Goal: Information Seeking & Learning: Learn about a topic

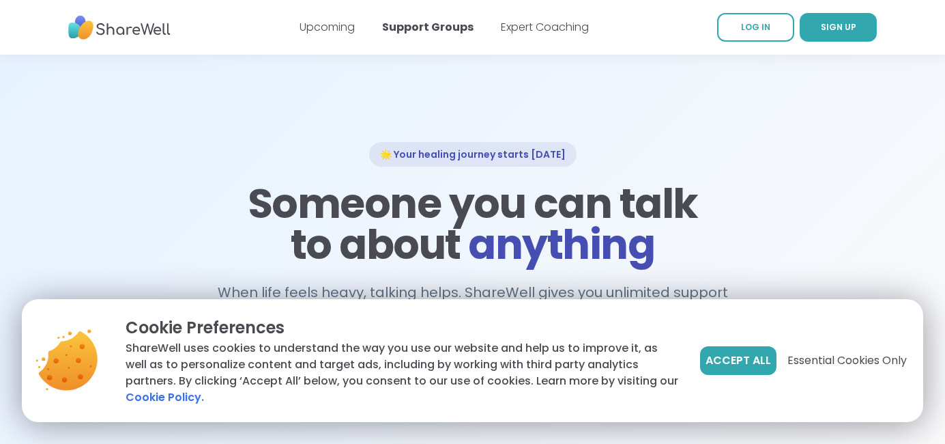
click at [745, 377] on div "Accept All Essential Cookies Only" at bounding box center [803, 360] width 207 height 90
click at [745, 373] on button "Accept All" at bounding box center [738, 360] width 76 height 29
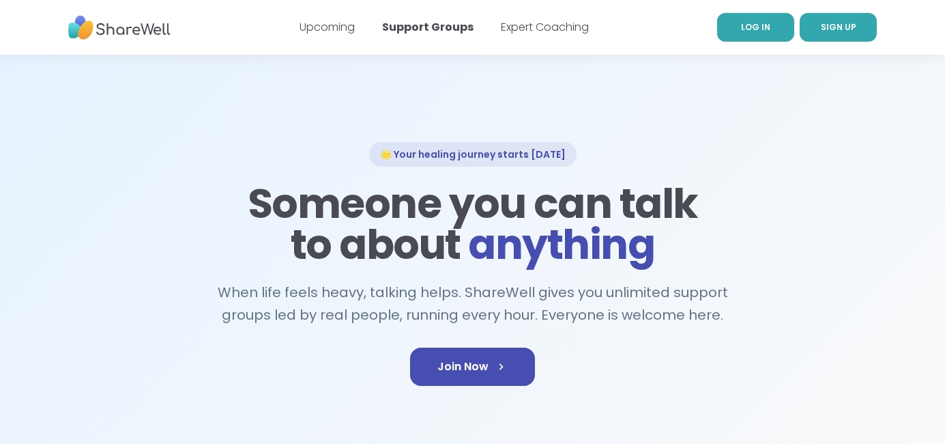
click at [753, 41] on link "LOG IN" at bounding box center [755, 27] width 77 height 29
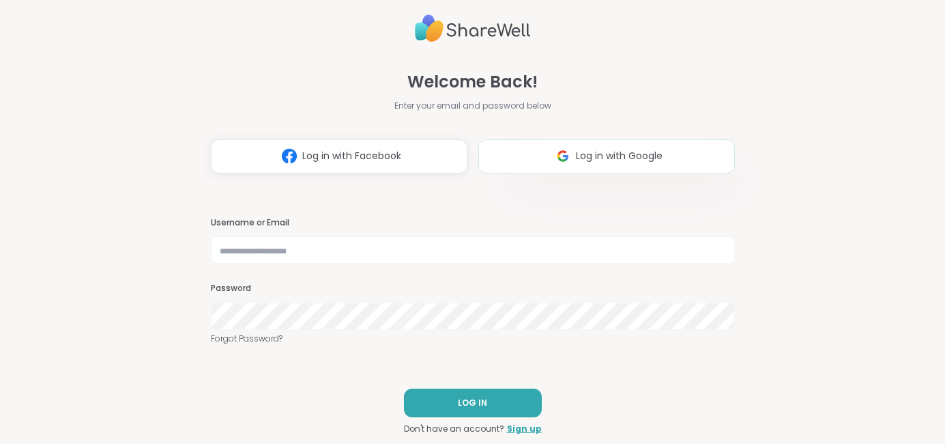
click at [564, 154] on img at bounding box center [563, 155] width 26 height 25
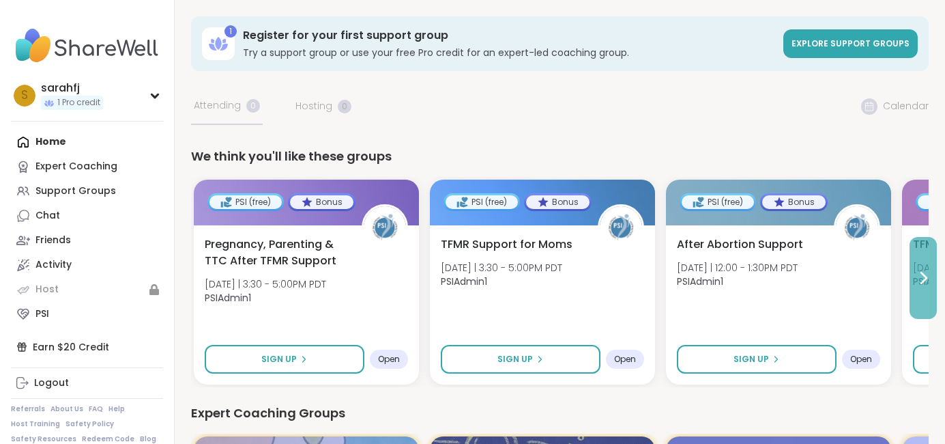
click at [930, 277] on icon at bounding box center [923, 278] width 16 height 16
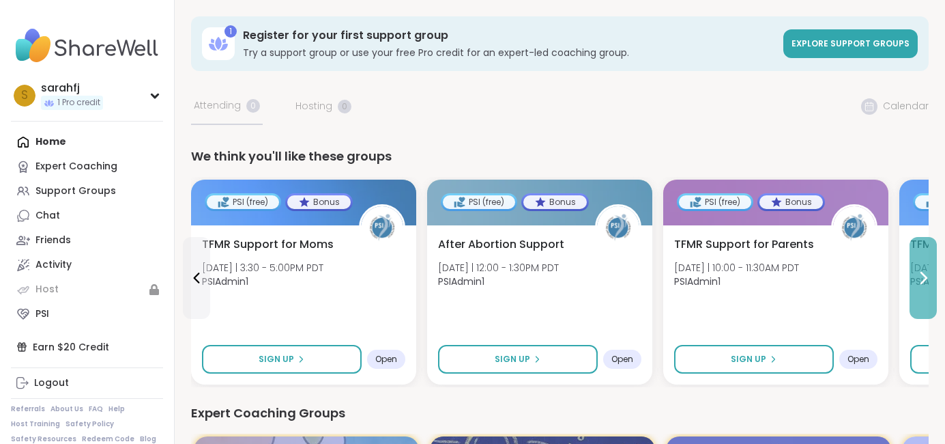
click at [928, 267] on button at bounding box center [923, 278] width 27 height 82
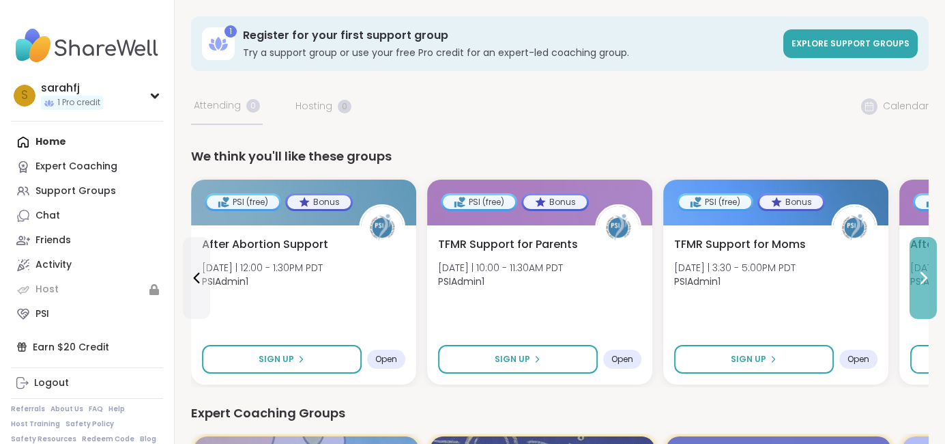
click at [928, 267] on button at bounding box center [923, 278] width 27 height 82
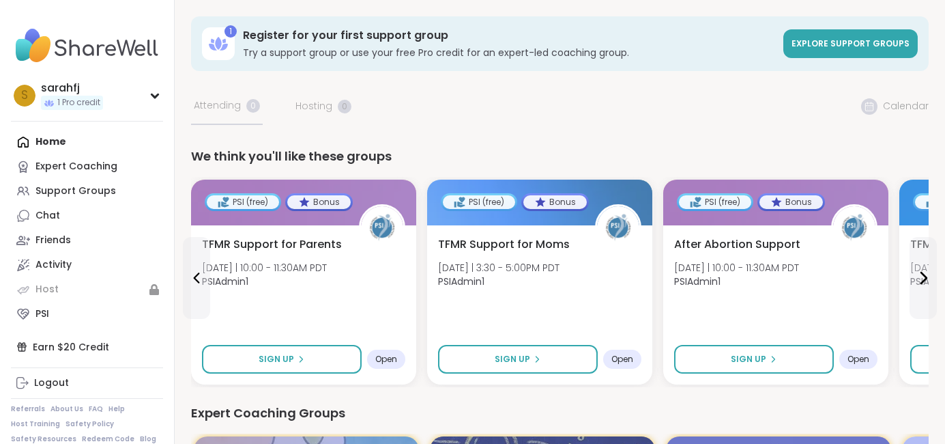
click at [600, 171] on div "We think you'll like these groups PSI (free) Bonus Pregnancy, Parenting & TTC A…" at bounding box center [560, 267] width 738 height 240
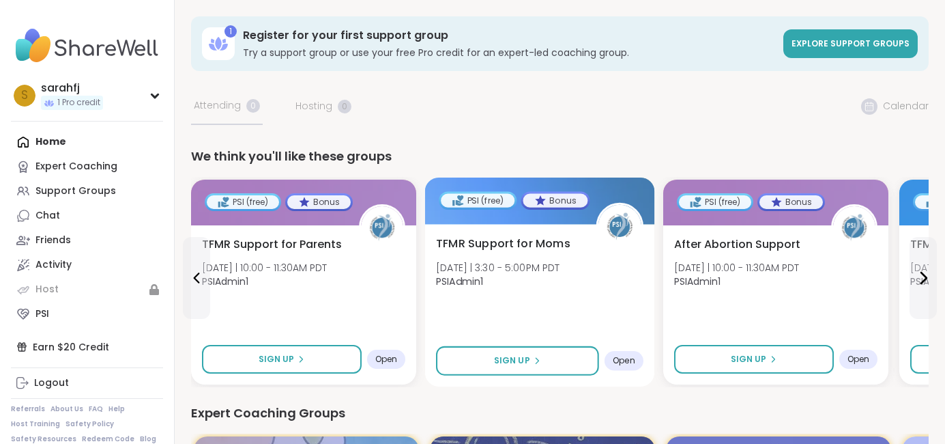
click at [623, 199] on div at bounding box center [540, 200] width 230 height 46
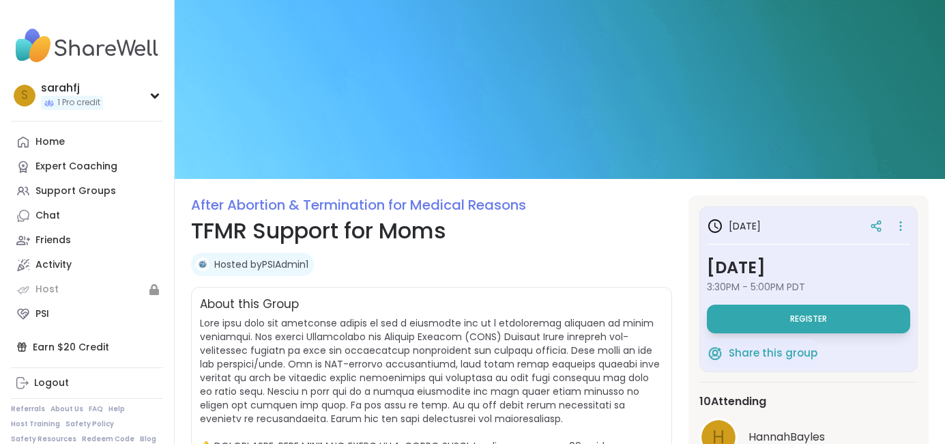
click at [135, 51] on img at bounding box center [87, 46] width 152 height 48
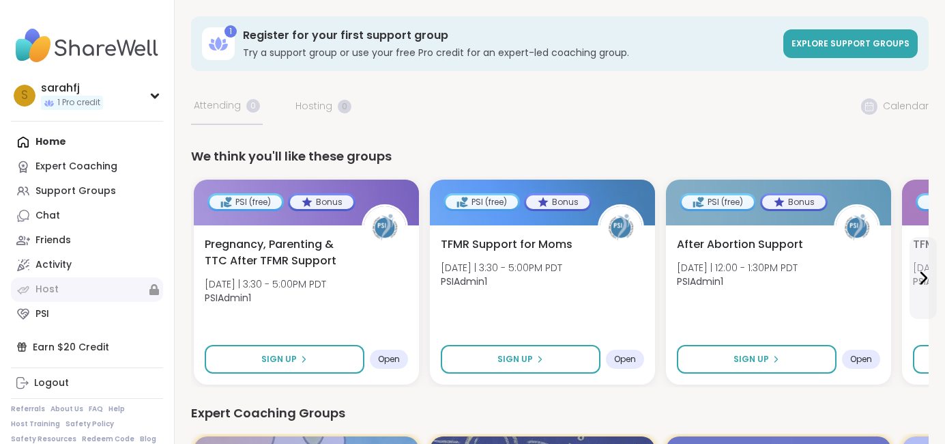
scroll to position [16, 0]
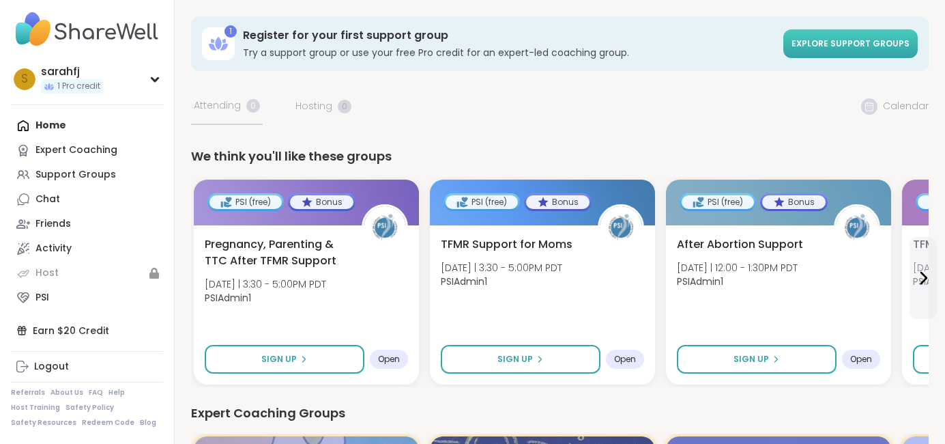
click at [846, 33] on link "Explore support groups" at bounding box center [851, 43] width 134 height 29
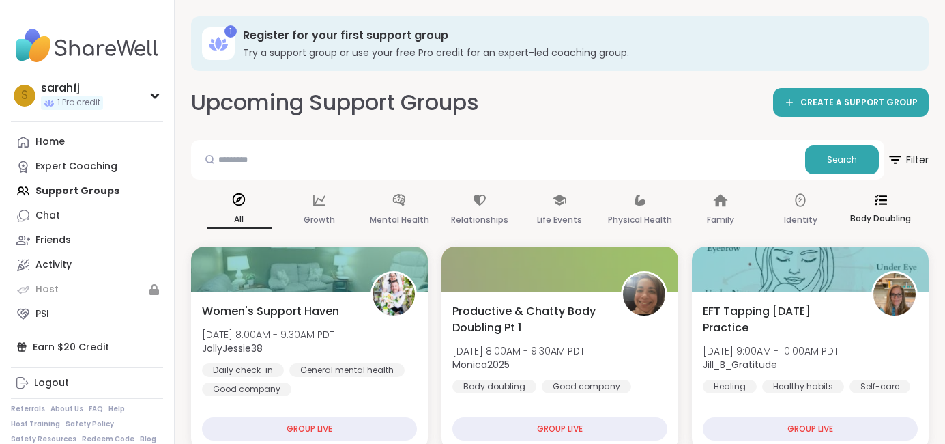
click at [876, 205] on icon at bounding box center [881, 200] width 12 height 12
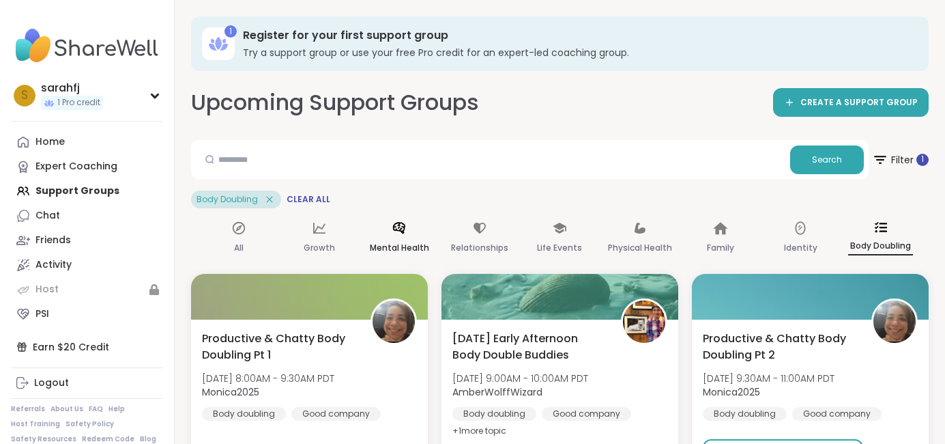
click at [392, 246] on p "Mental Health" at bounding box center [399, 248] width 59 height 16
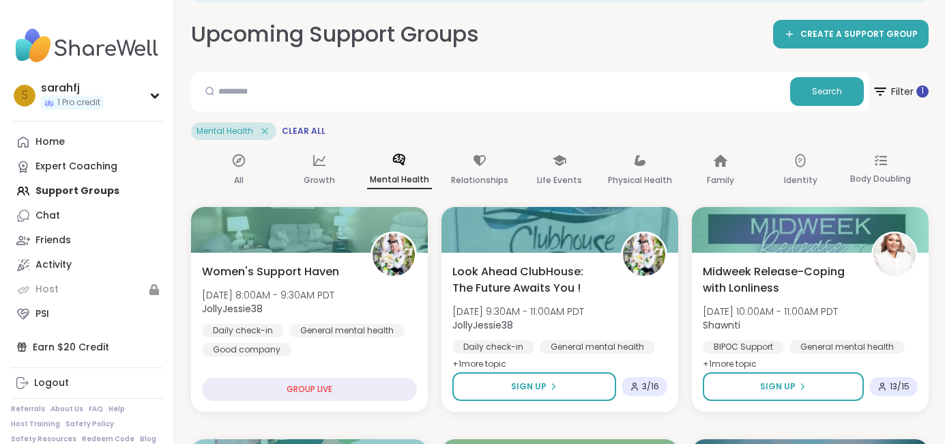
scroll to position [55, 0]
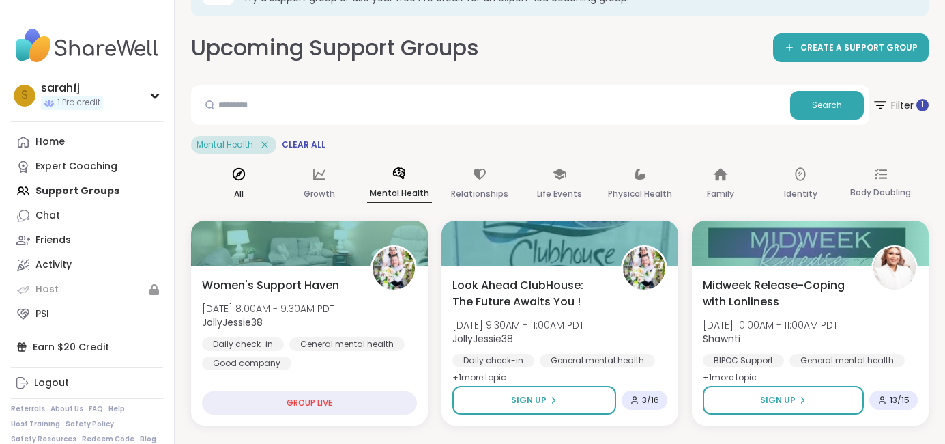
click at [250, 187] on div "All" at bounding box center [239, 184] width 65 height 51
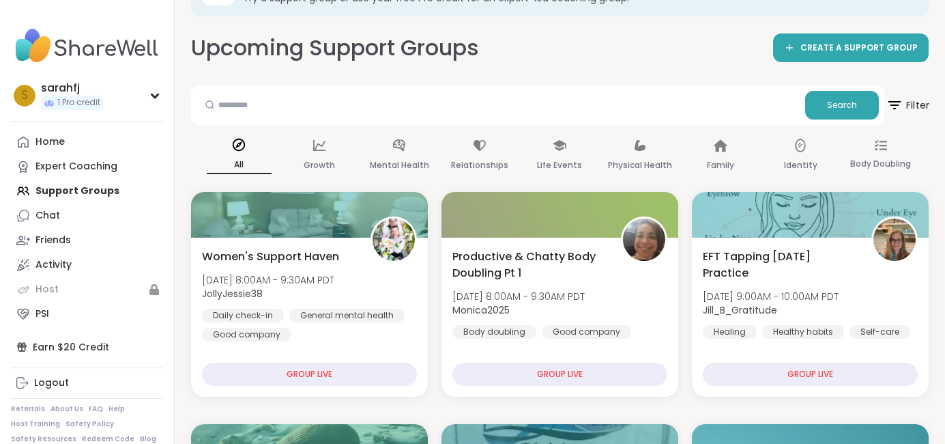
click at [923, 115] on span "Filter" at bounding box center [908, 105] width 44 height 34
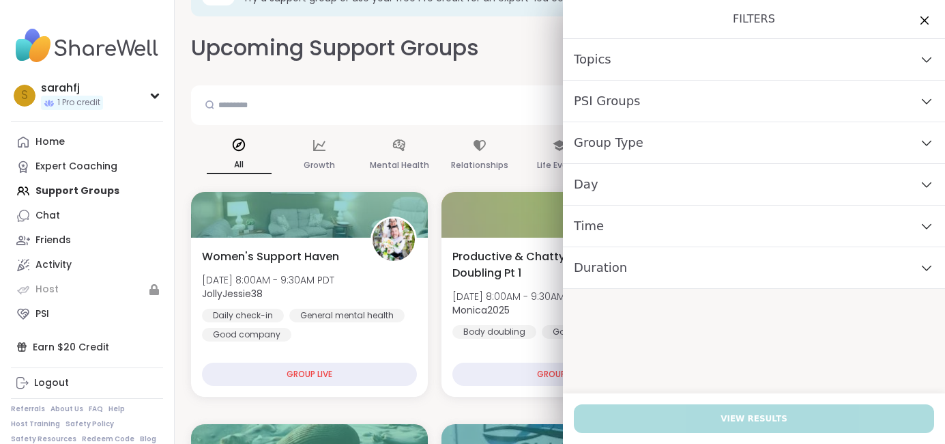
click at [673, 141] on div "Group Type" at bounding box center [754, 143] width 382 height 42
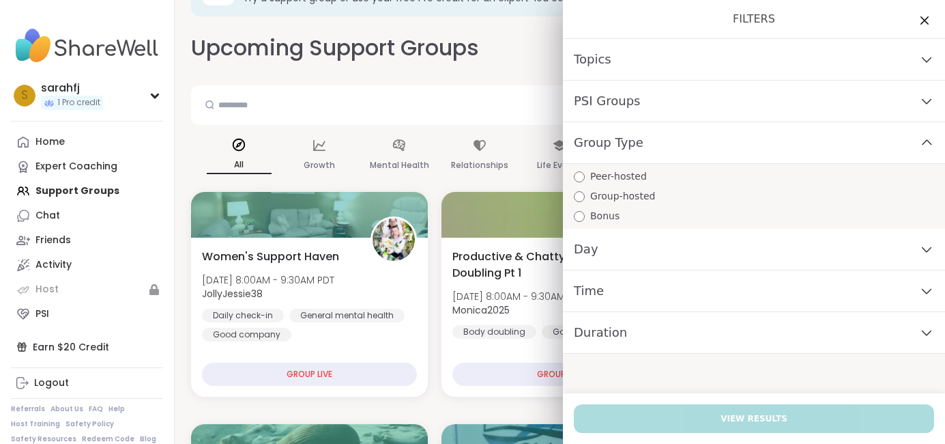
click at [677, 101] on div "PSI Groups" at bounding box center [754, 102] width 382 height 42
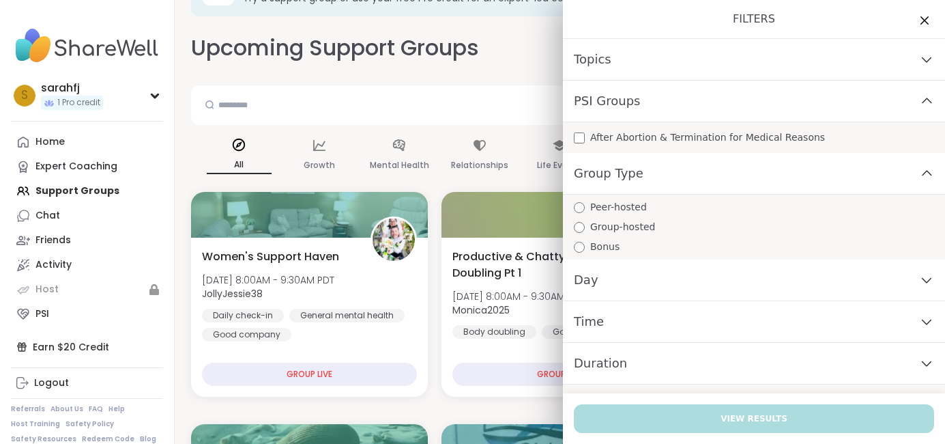
click at [677, 101] on div "PSI Groups" at bounding box center [754, 102] width 382 height 42
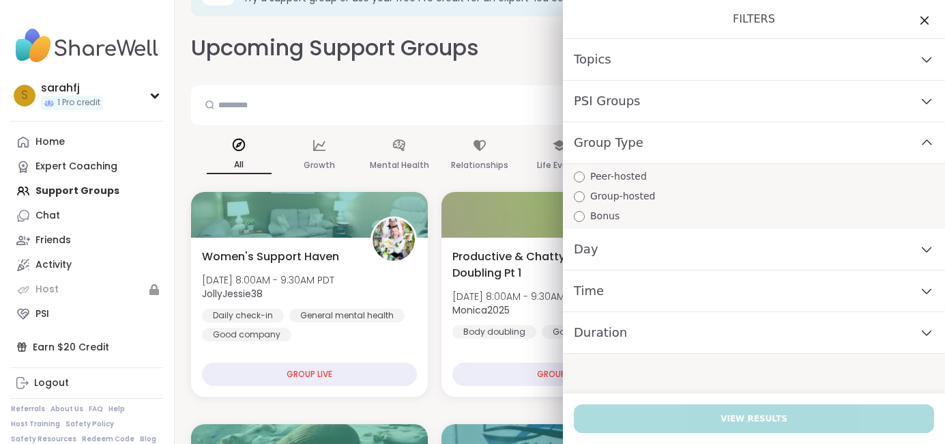
click at [682, 73] on div "Topics" at bounding box center [754, 60] width 382 height 42
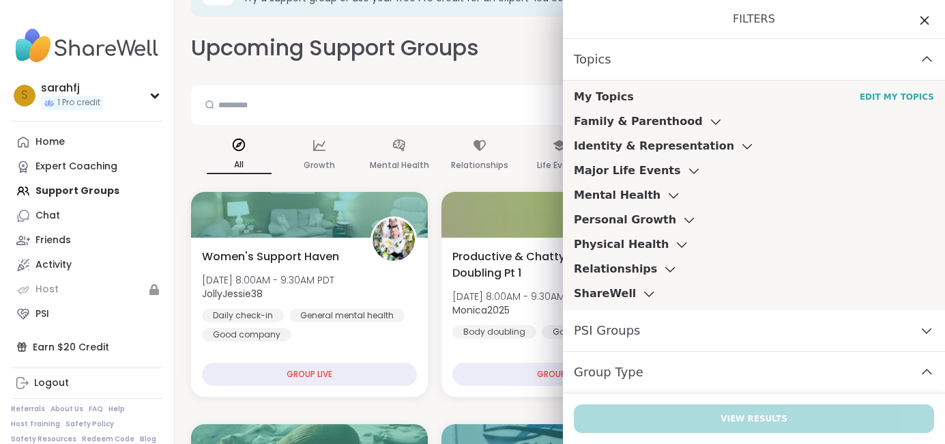
click at [917, 25] on icon at bounding box center [924, 20] width 17 height 17
